Goal: Task Accomplishment & Management: Manage account settings

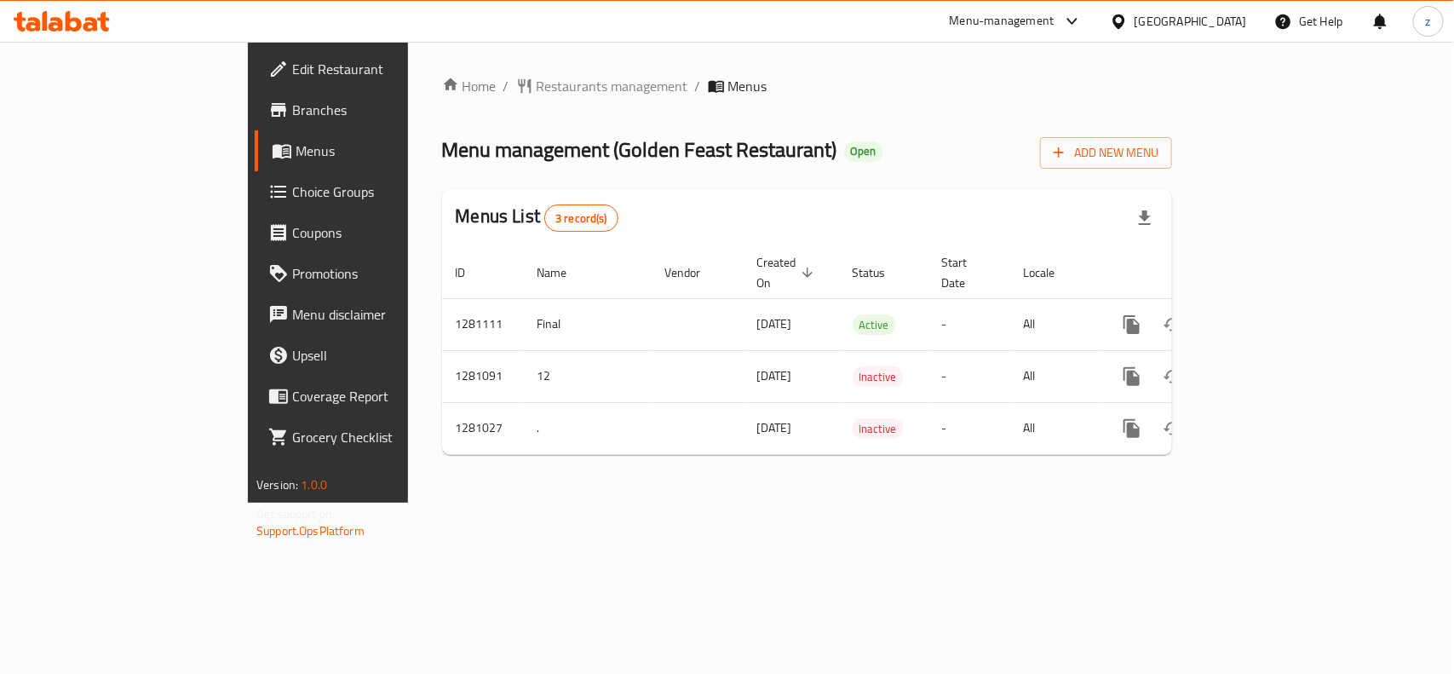
click at [292, 71] on span "Edit Restaurant" at bounding box center [384, 69] width 185 height 20
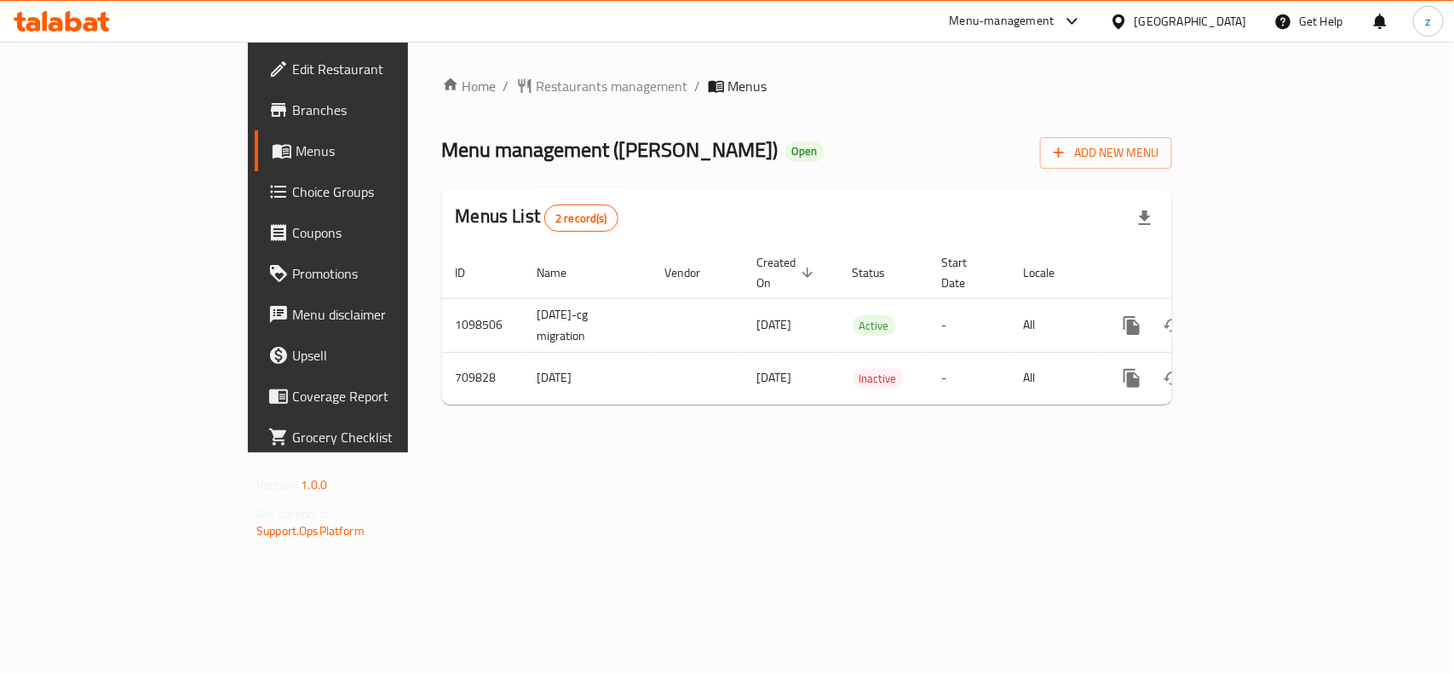
click at [292, 108] on span "Branches" at bounding box center [384, 110] width 185 height 20
click at [462, 66] on div "Home / Restaurants management / Menus Menu management ( Teyyar Cake ) Open Add …" at bounding box center [807, 246] width 798 height 409
click at [537, 79] on span "Restaurants management" at bounding box center [613, 86] width 152 height 20
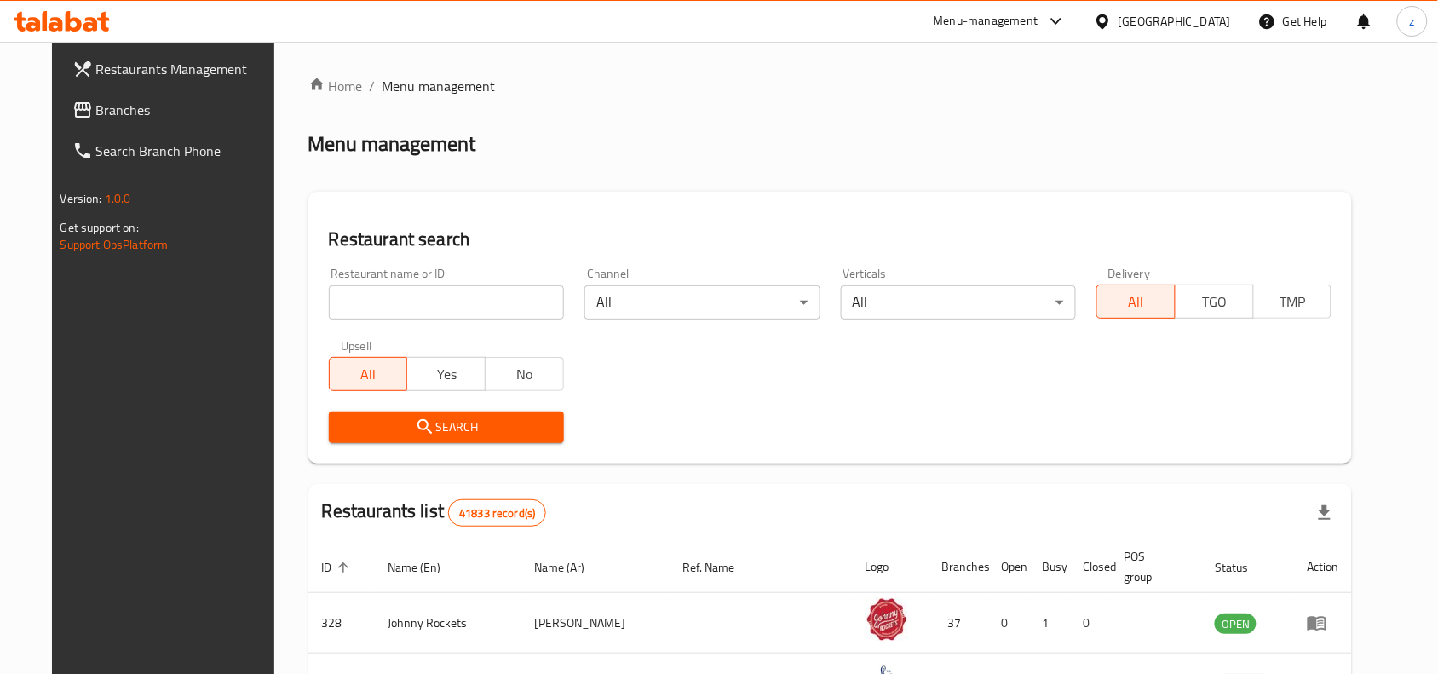
click at [62, 122] on link "Branches" at bounding box center [175, 109] width 233 height 41
